Goal: Register for event/course

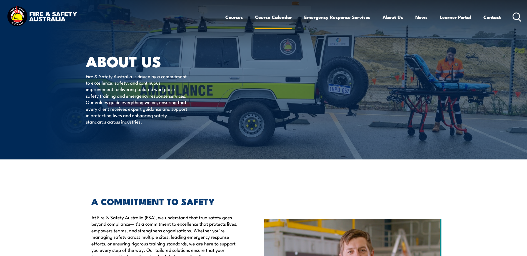
click at [271, 15] on link "Course Calendar" at bounding box center [273, 17] width 37 height 15
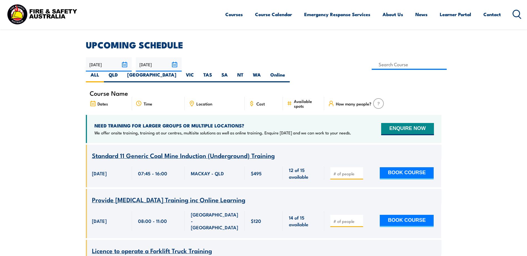
scroll to position [83, 0]
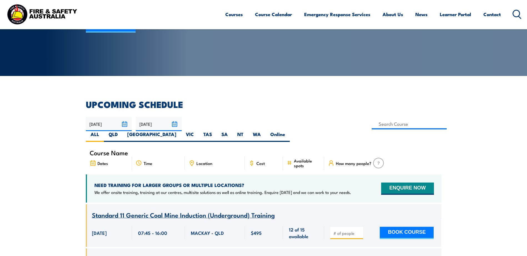
click at [206, 161] on span "Location" at bounding box center [204, 163] width 16 height 5
click at [181, 131] on label "[GEOGRAPHIC_DATA]" at bounding box center [152, 136] width 59 height 11
click at [180, 131] on input "[GEOGRAPHIC_DATA]" at bounding box center [178, 133] width 4 height 4
radio input "true"
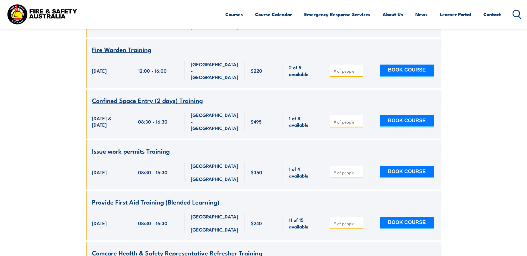
scroll to position [489, 0]
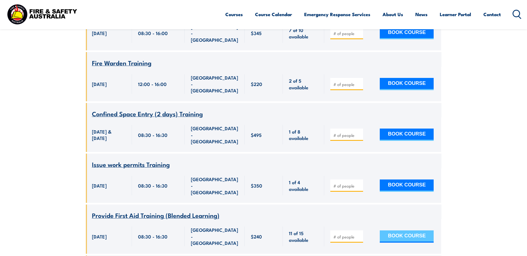
click at [412, 230] on button "BOOK COURSE" at bounding box center [407, 236] width 54 height 12
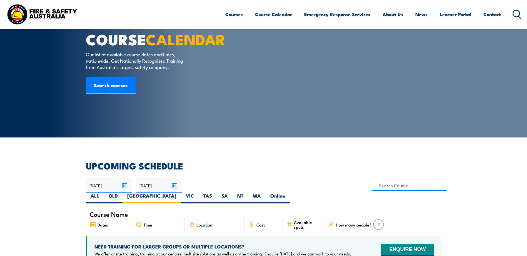
scroll to position [0, 0]
